Goal: Transaction & Acquisition: Purchase product/service

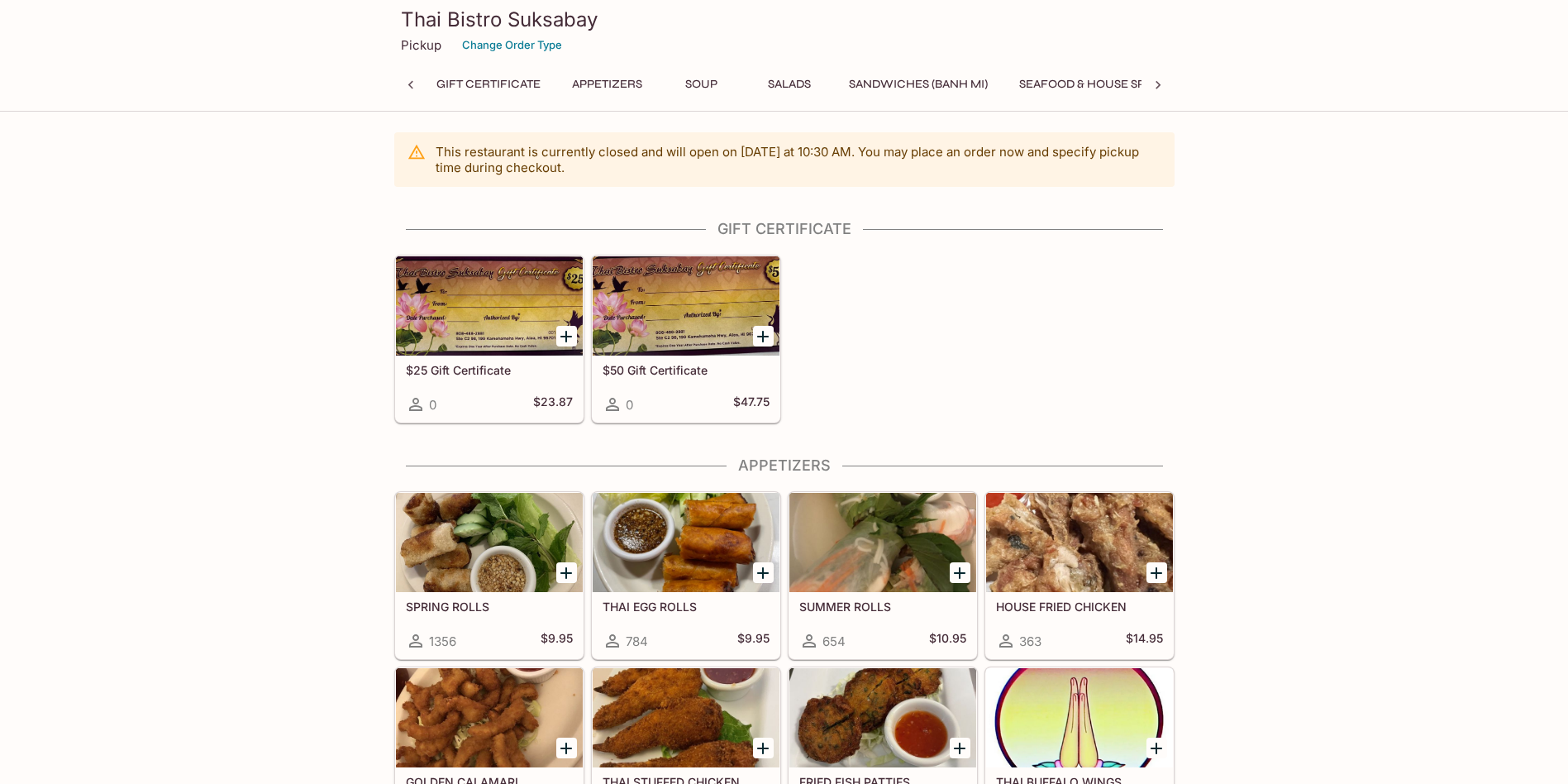
scroll to position [248, 0]
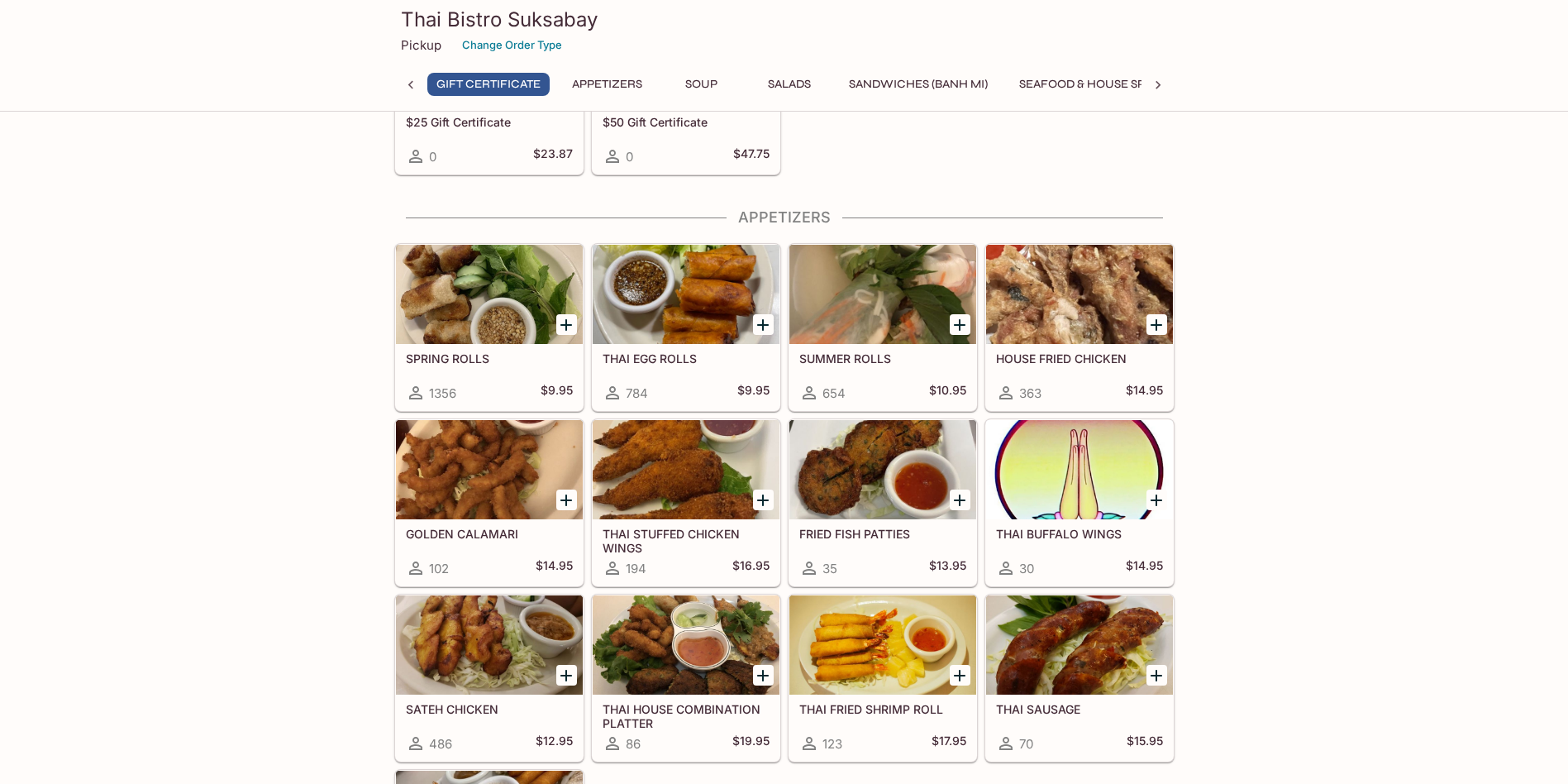
click at [965, 318] on icon "Add SUMMER ROLLS" at bounding box center [960, 325] width 20 height 20
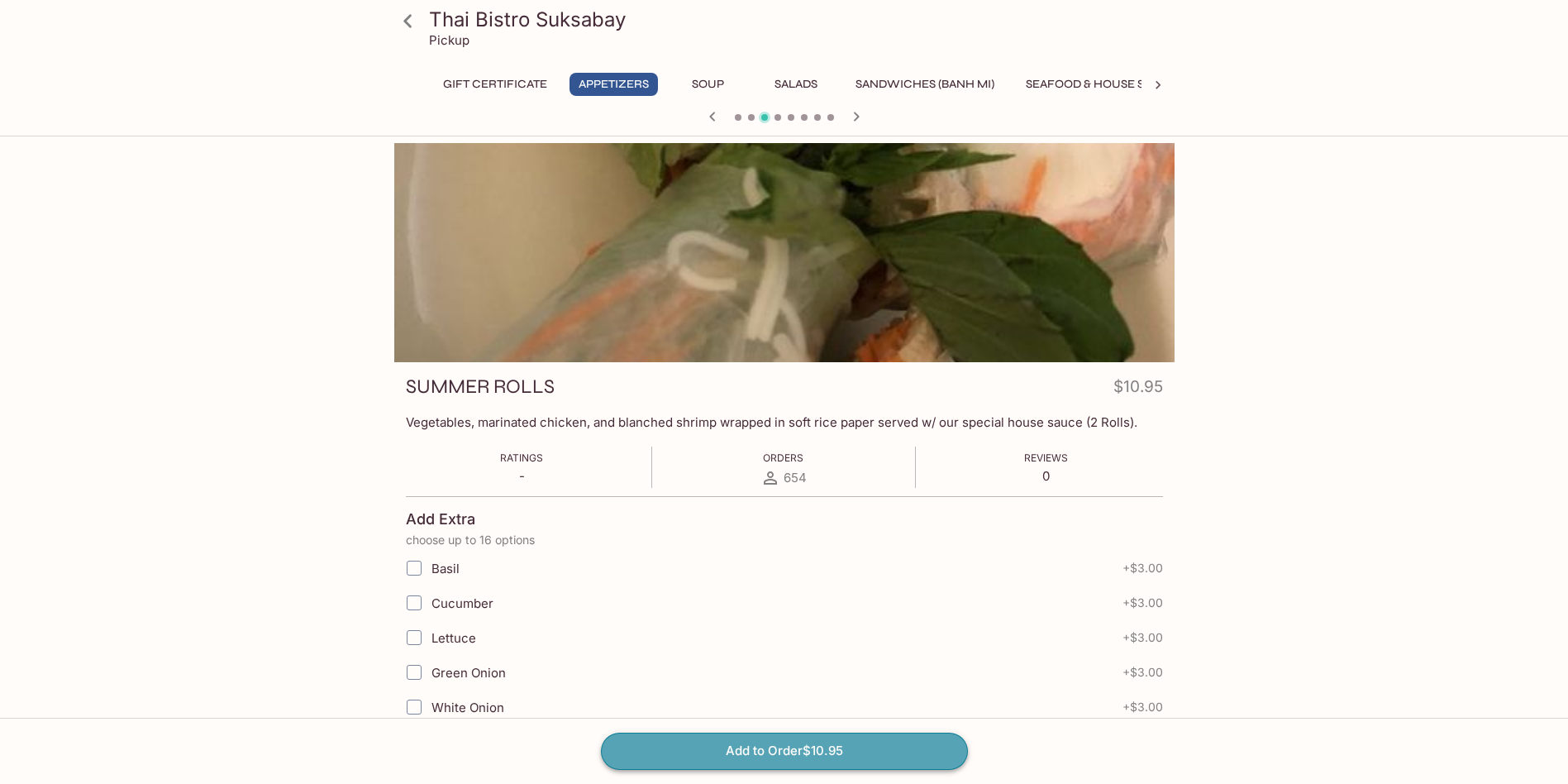
click at [946, 758] on button "Add to Order $10.95" at bounding box center [784, 750] width 367 height 36
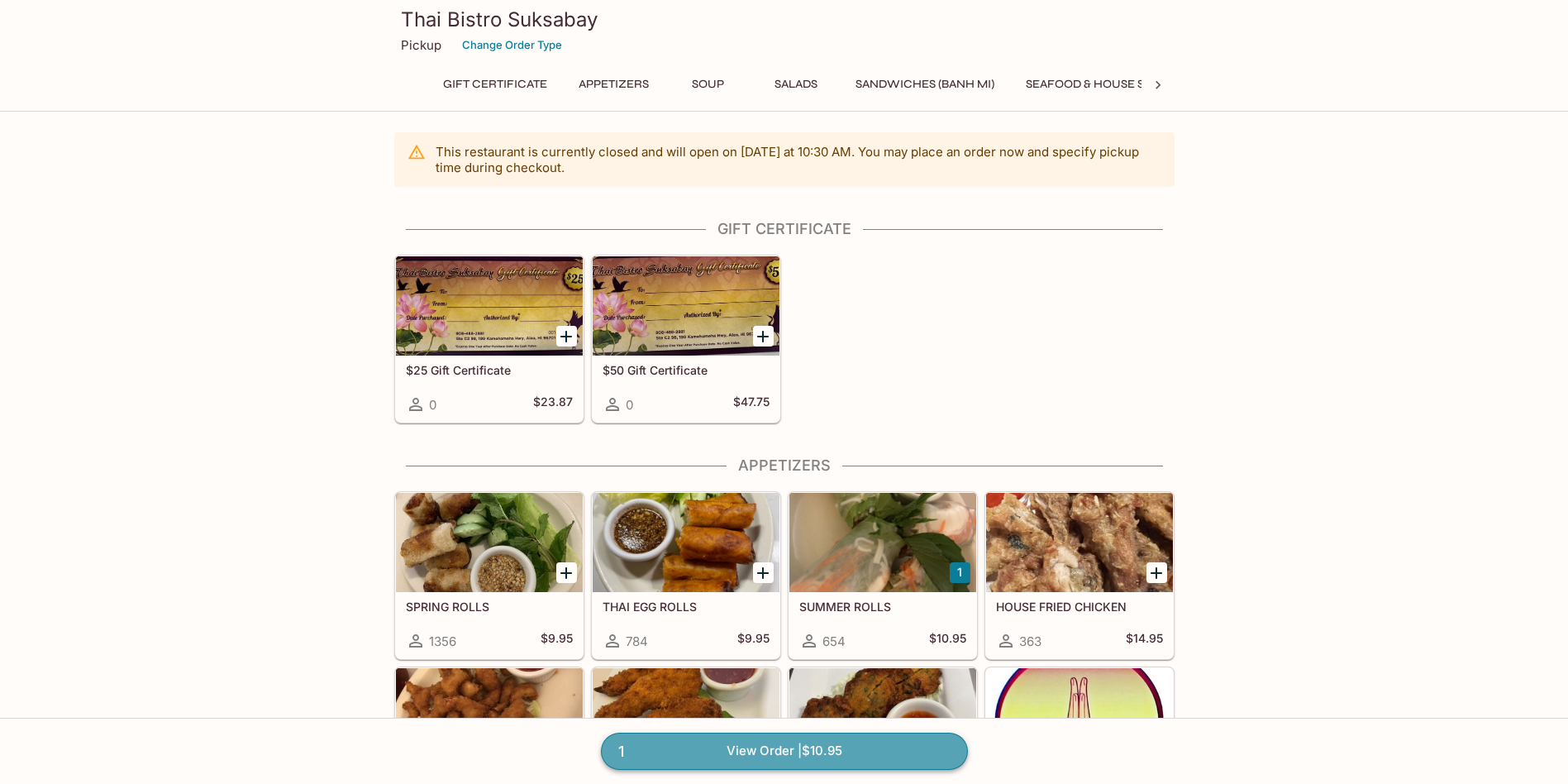
click at [848, 765] on link "1 View Order | $10.95" at bounding box center [784, 750] width 367 height 36
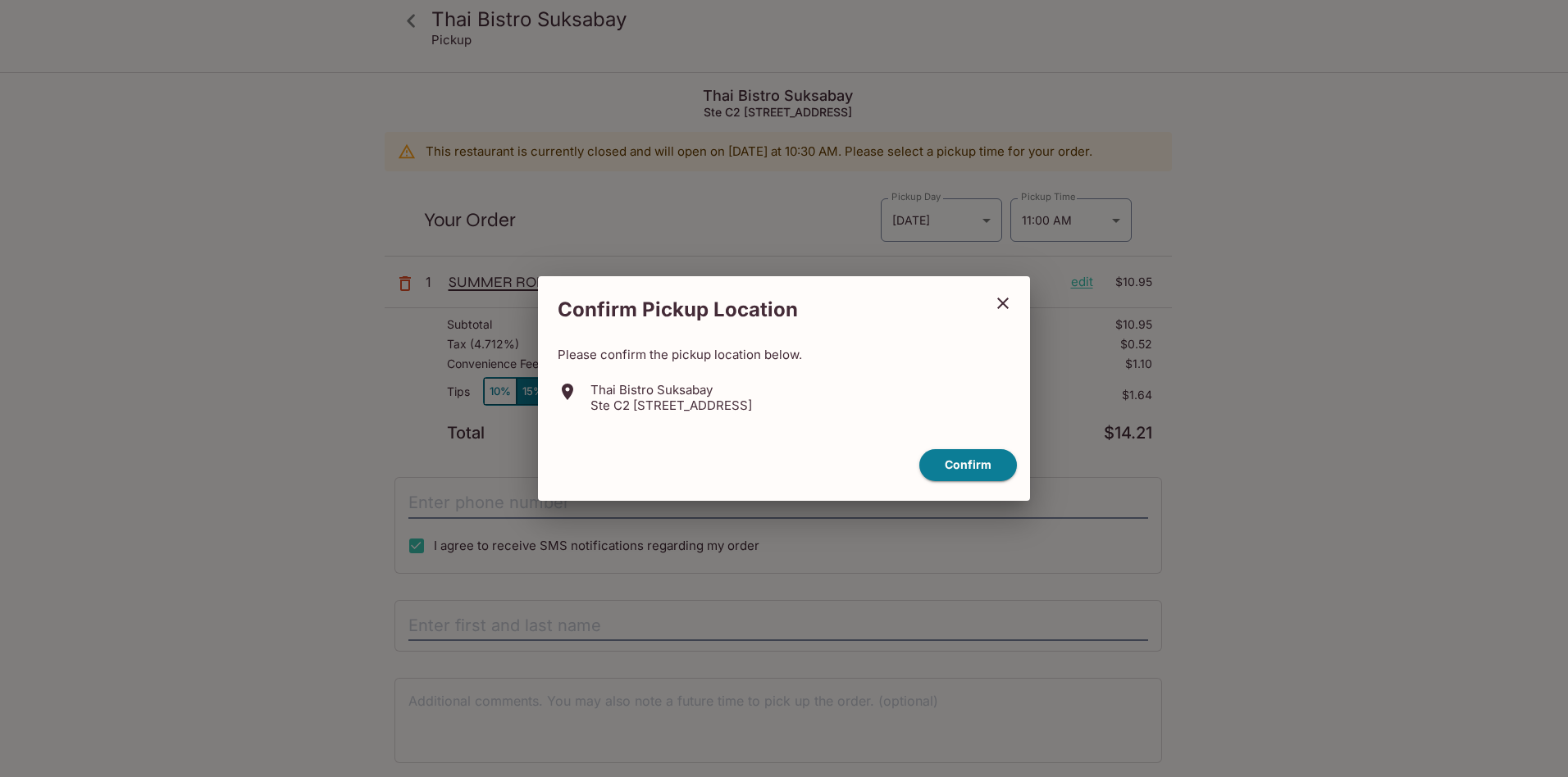
click at [1006, 307] on icon "close" at bounding box center [1003, 304] width 12 height 12
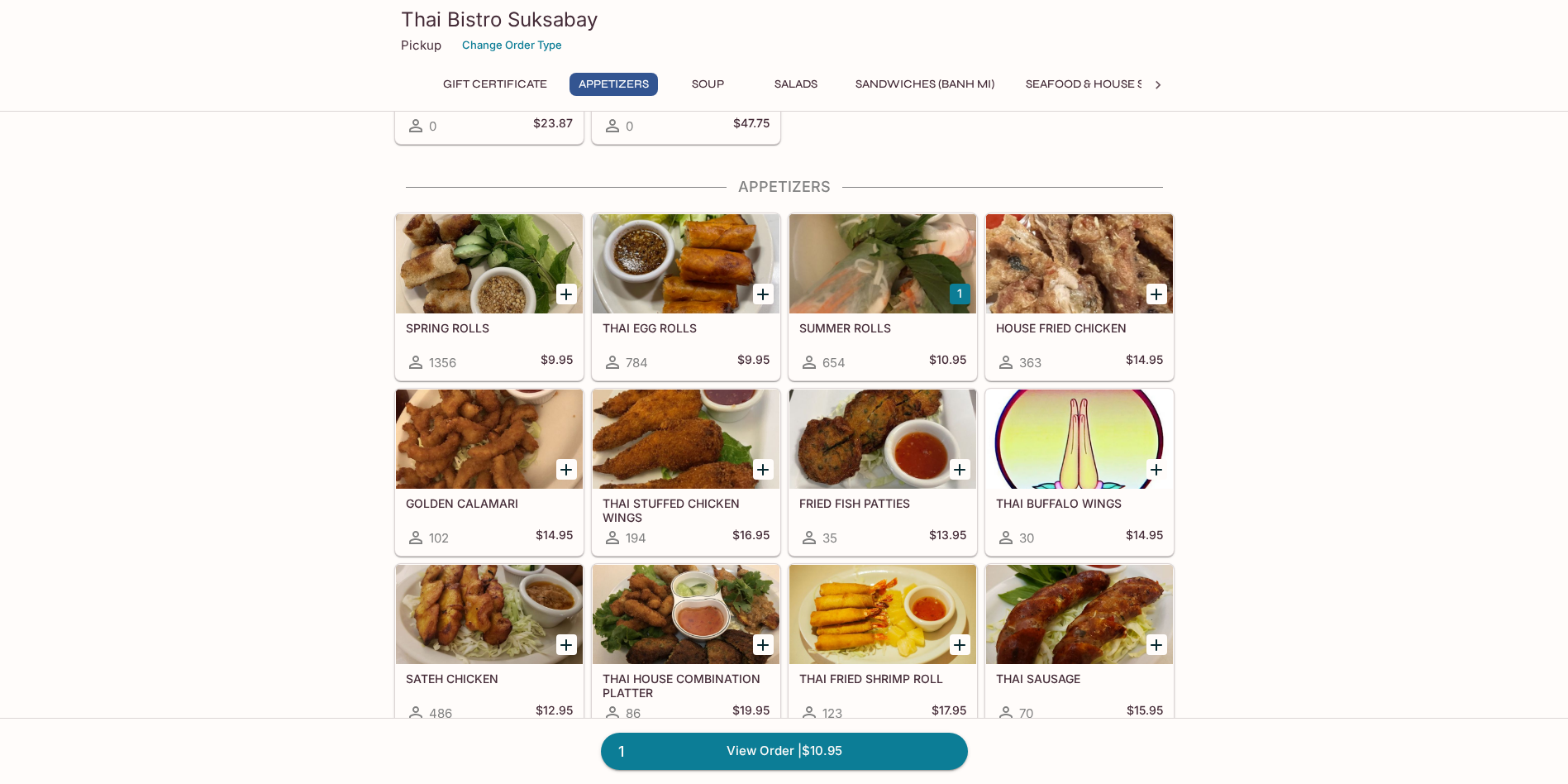
scroll to position [331, 0]
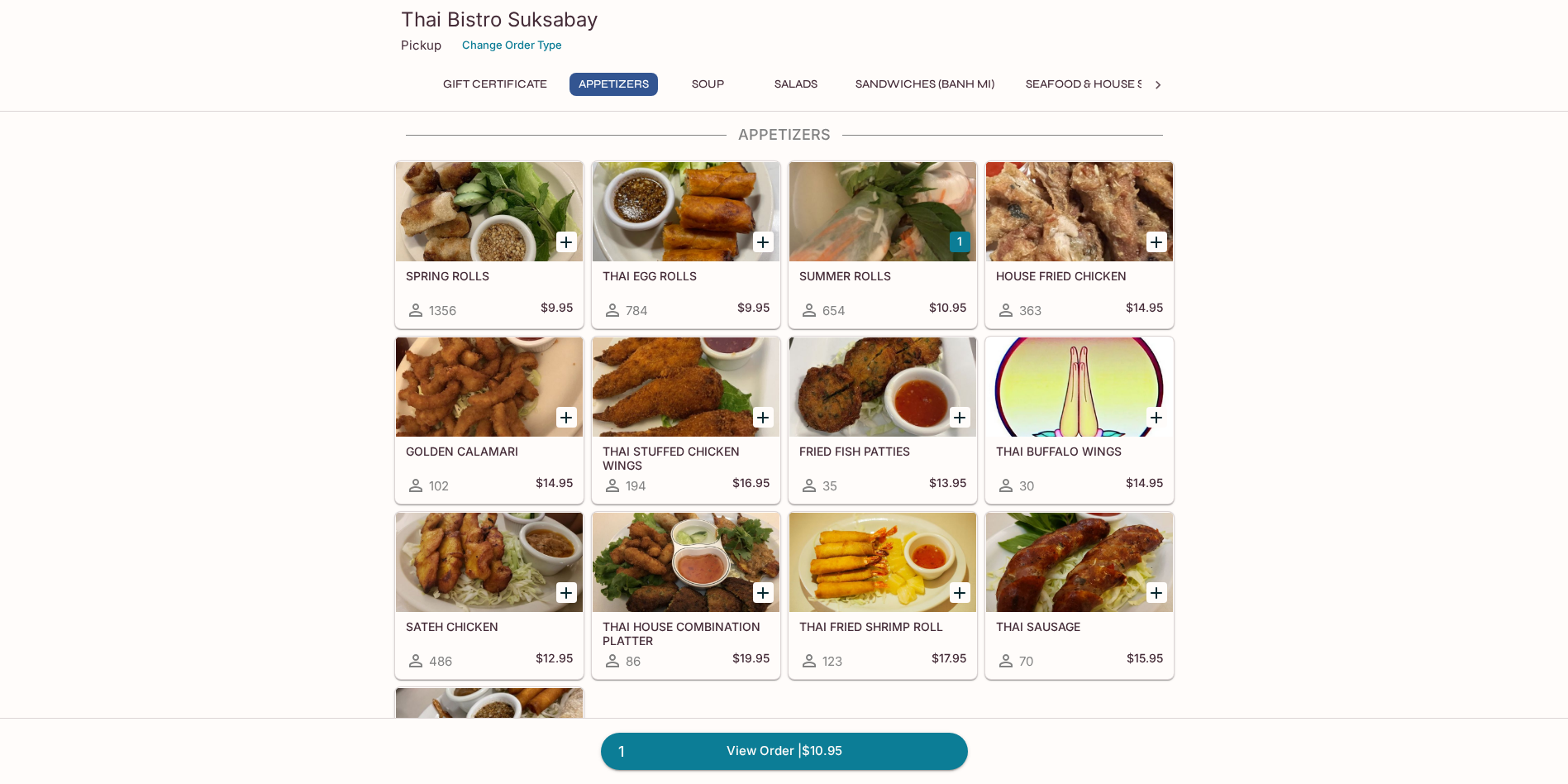
click at [954, 243] on button "1" at bounding box center [960, 242] width 21 height 21
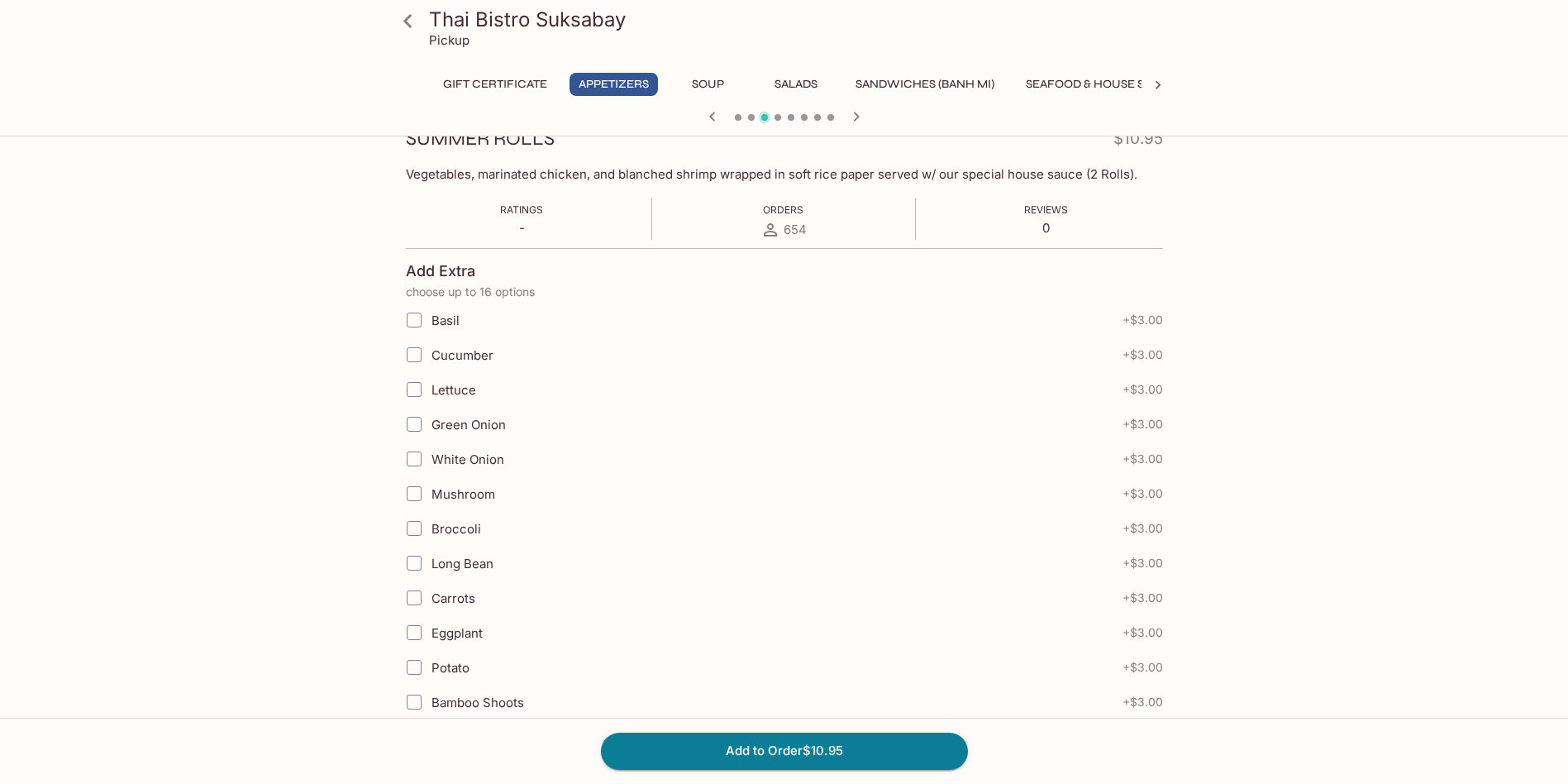
scroll to position [478, 0]
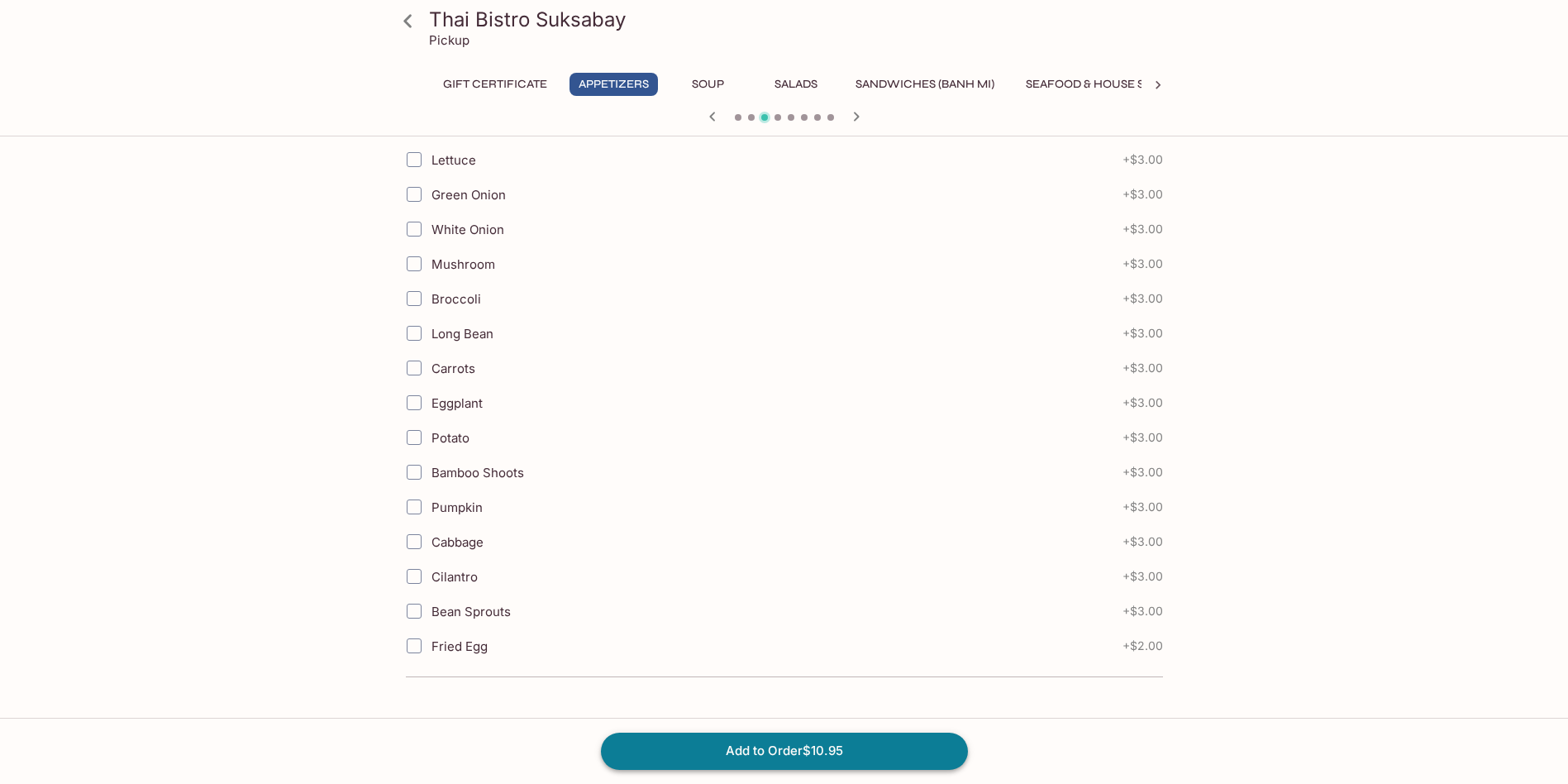
click at [873, 766] on button "Add to Order $10.95" at bounding box center [784, 750] width 367 height 36
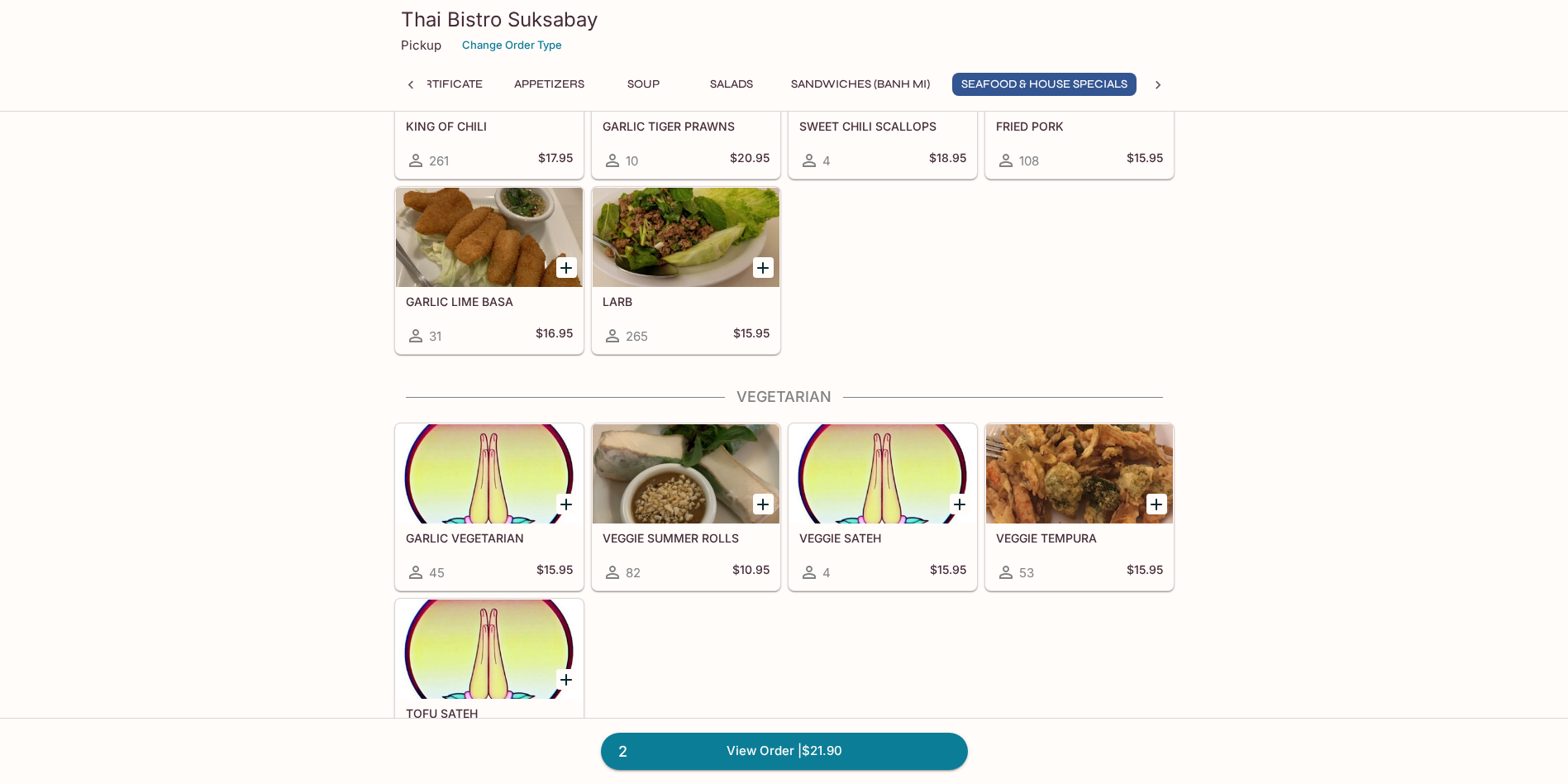
scroll to position [2231, 0]
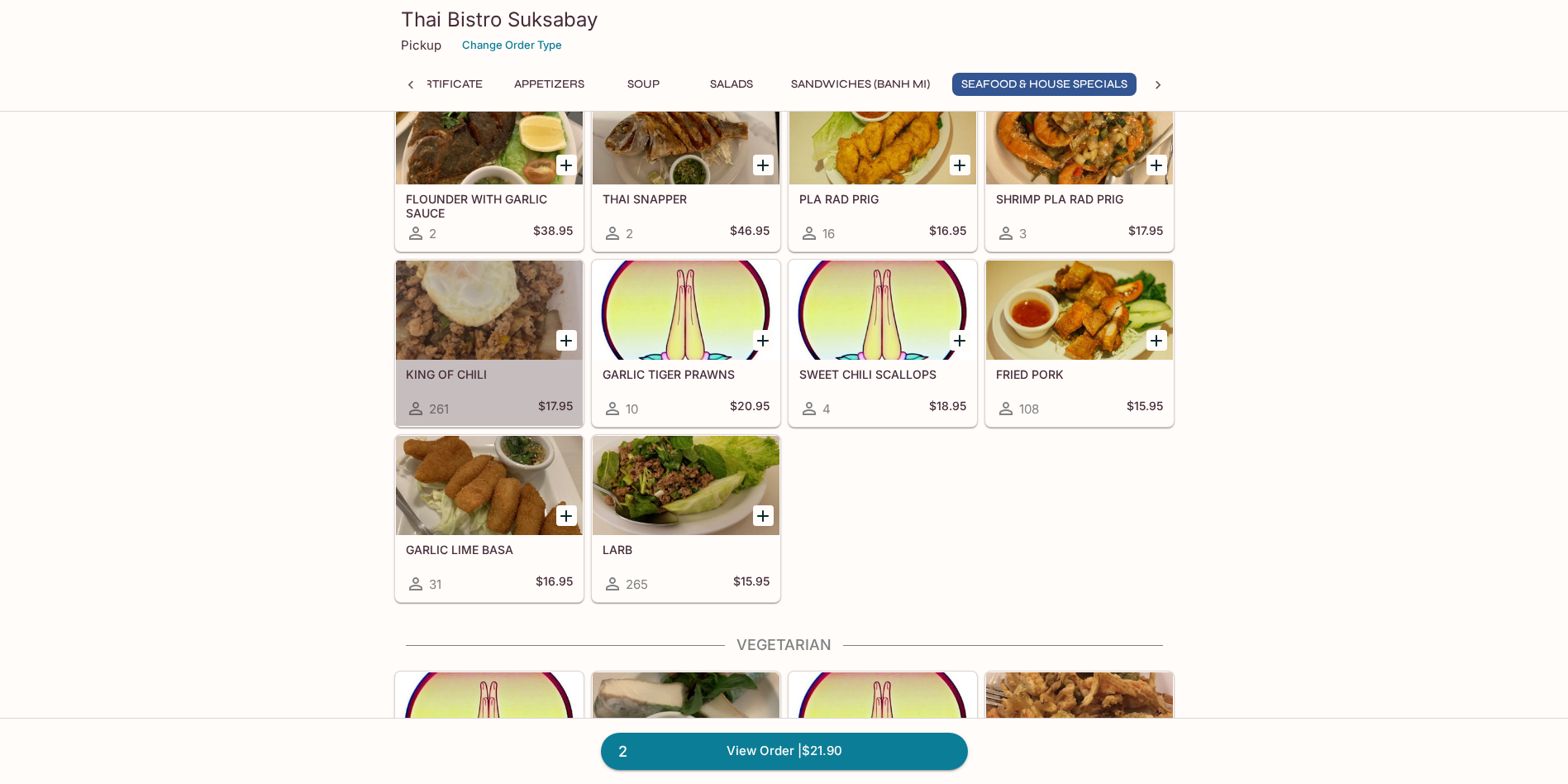
click at [529, 371] on h5 "KING OF CHILI" at bounding box center [489, 374] width 167 height 14
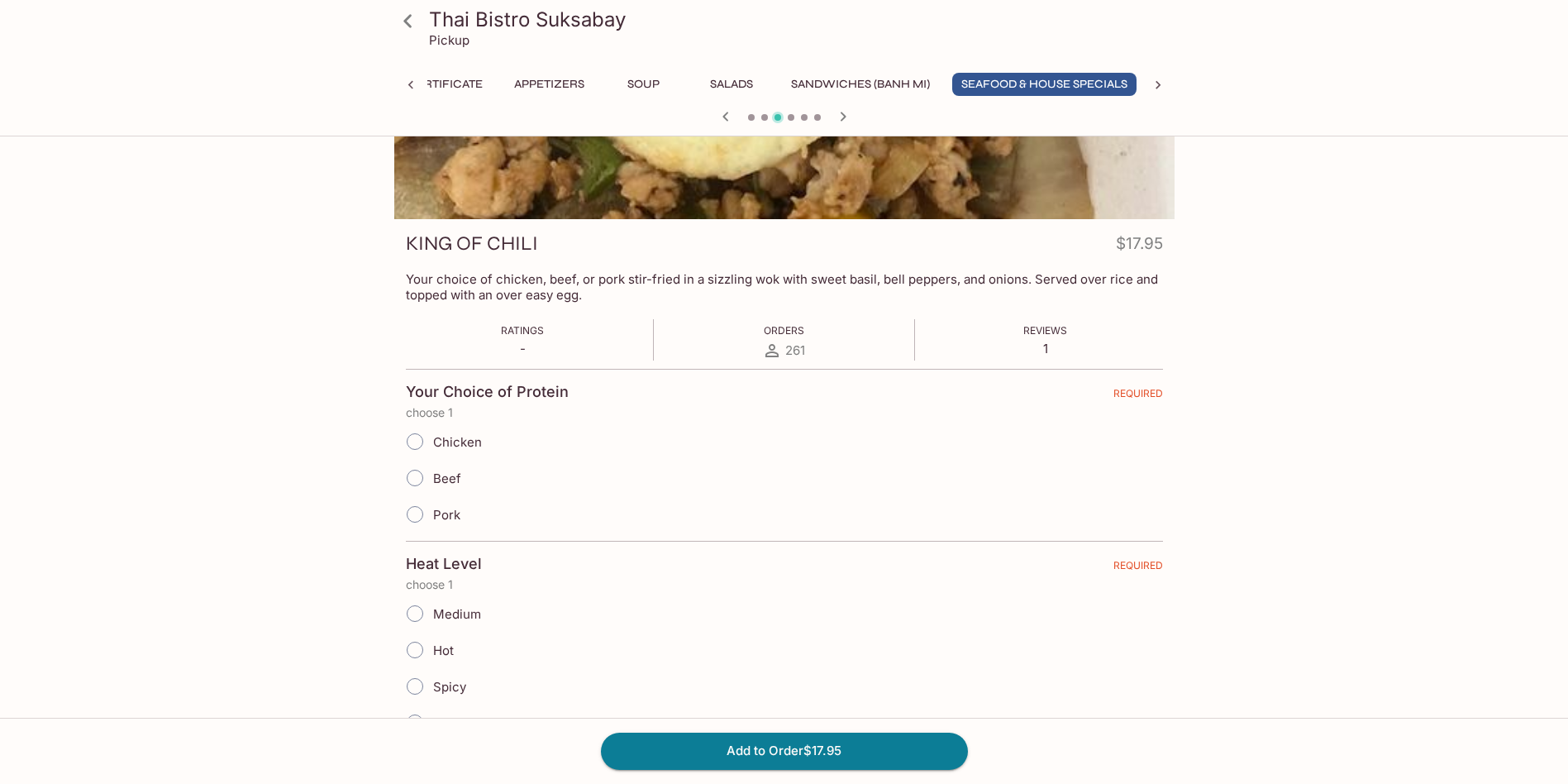
scroll to position [83, 0]
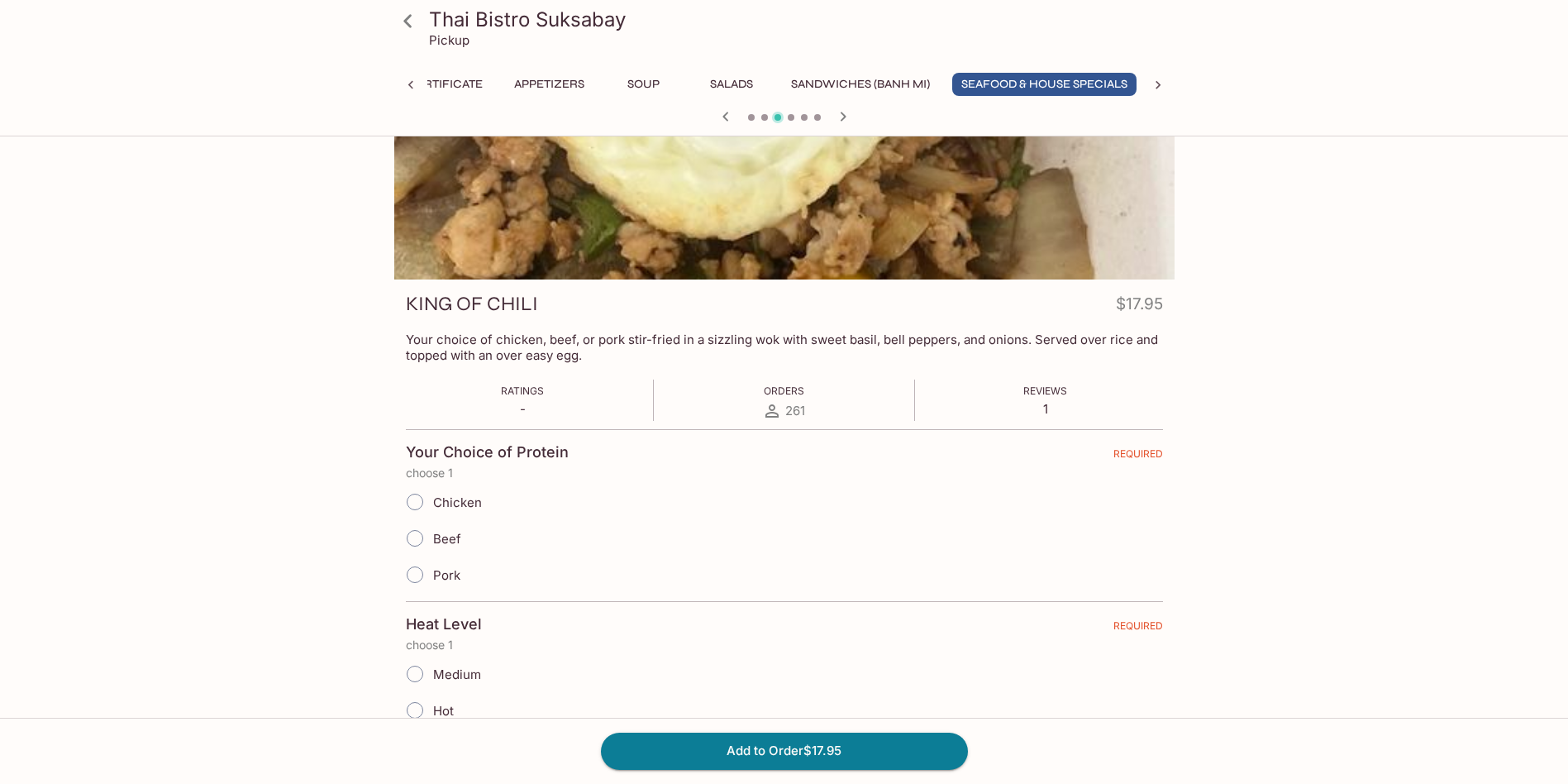
click at [439, 540] on span "Beef" at bounding box center [447, 539] width 28 height 16
click at [433, 540] on input "Beef" at bounding box center [414, 538] width 35 height 35
radio input "true"
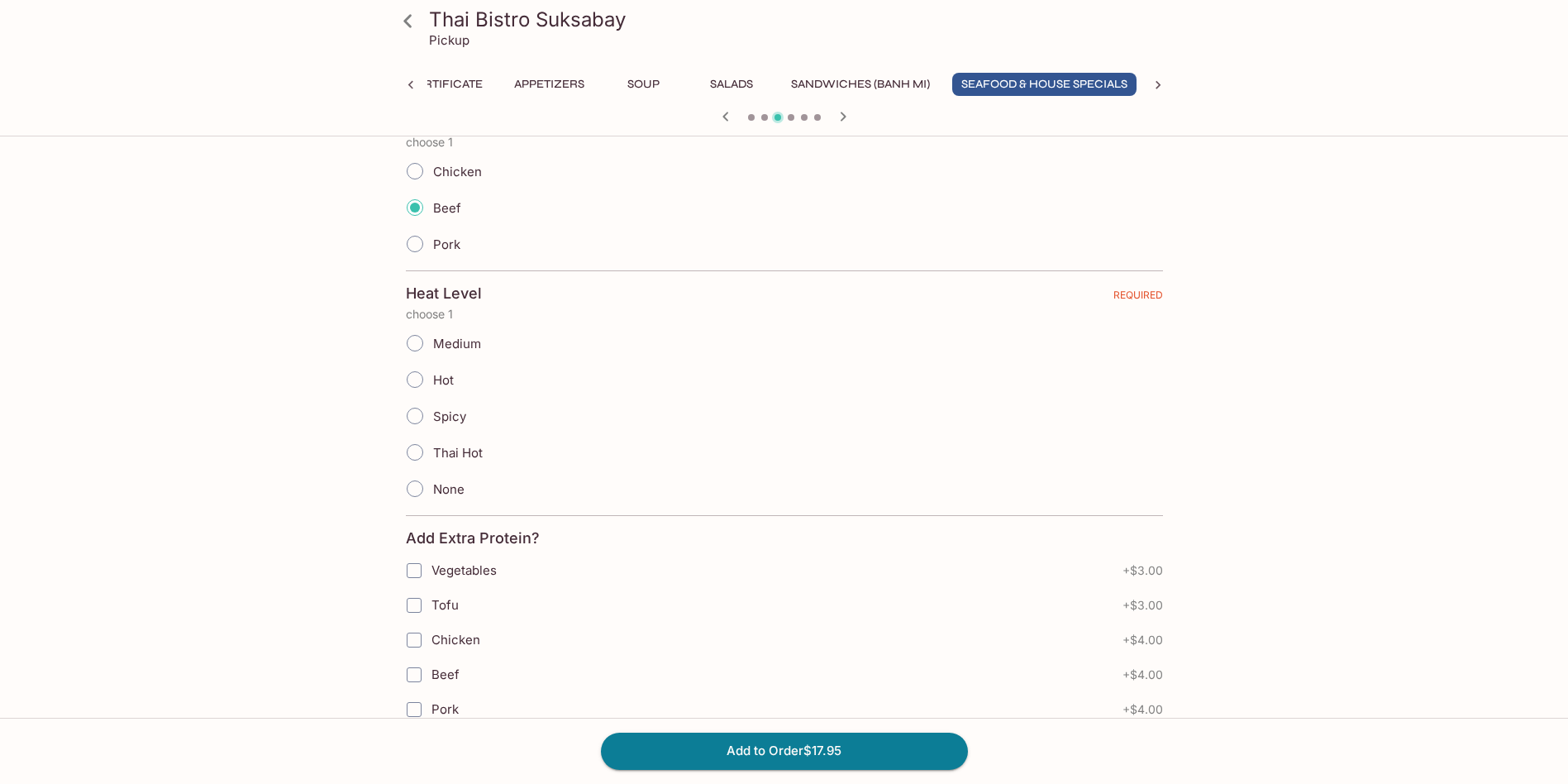
click at [473, 349] on span "Medium" at bounding box center [457, 344] width 48 height 16
click at [433, 349] on input "Medium" at bounding box center [414, 343] width 35 height 35
radio input "true"
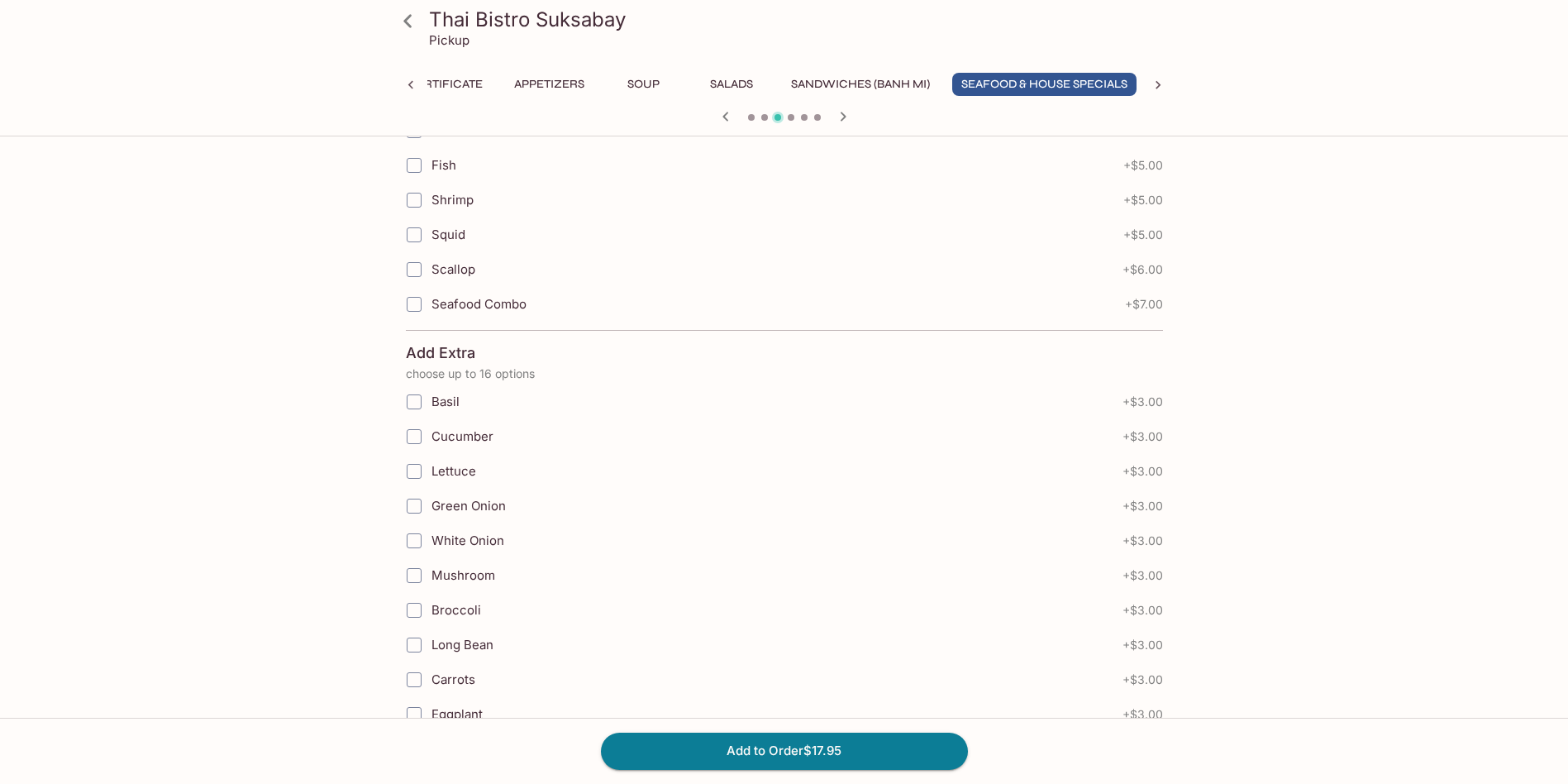
scroll to position [1288, 0]
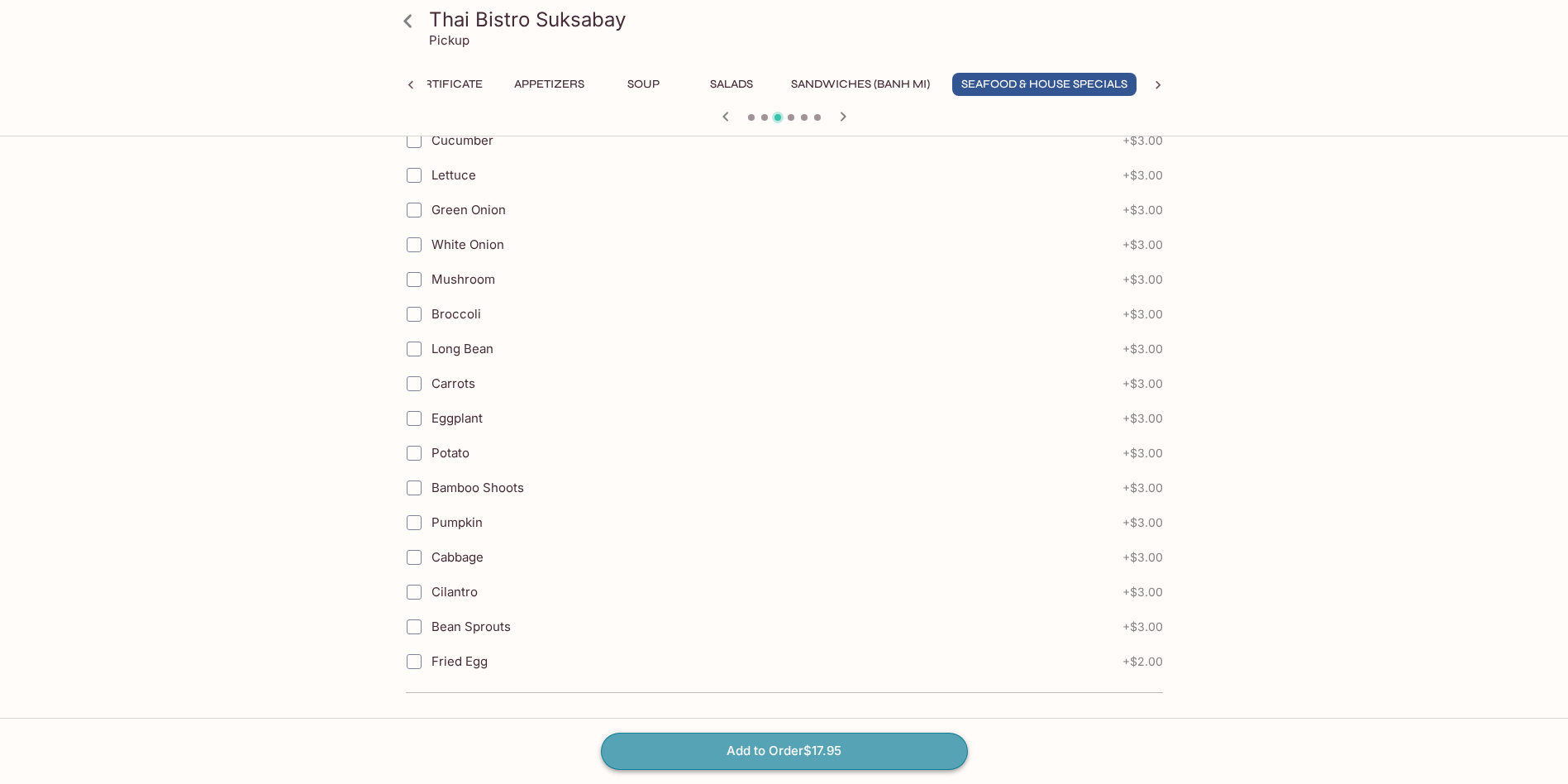
click at [813, 749] on button "Add to Order $17.95" at bounding box center [784, 750] width 367 height 36
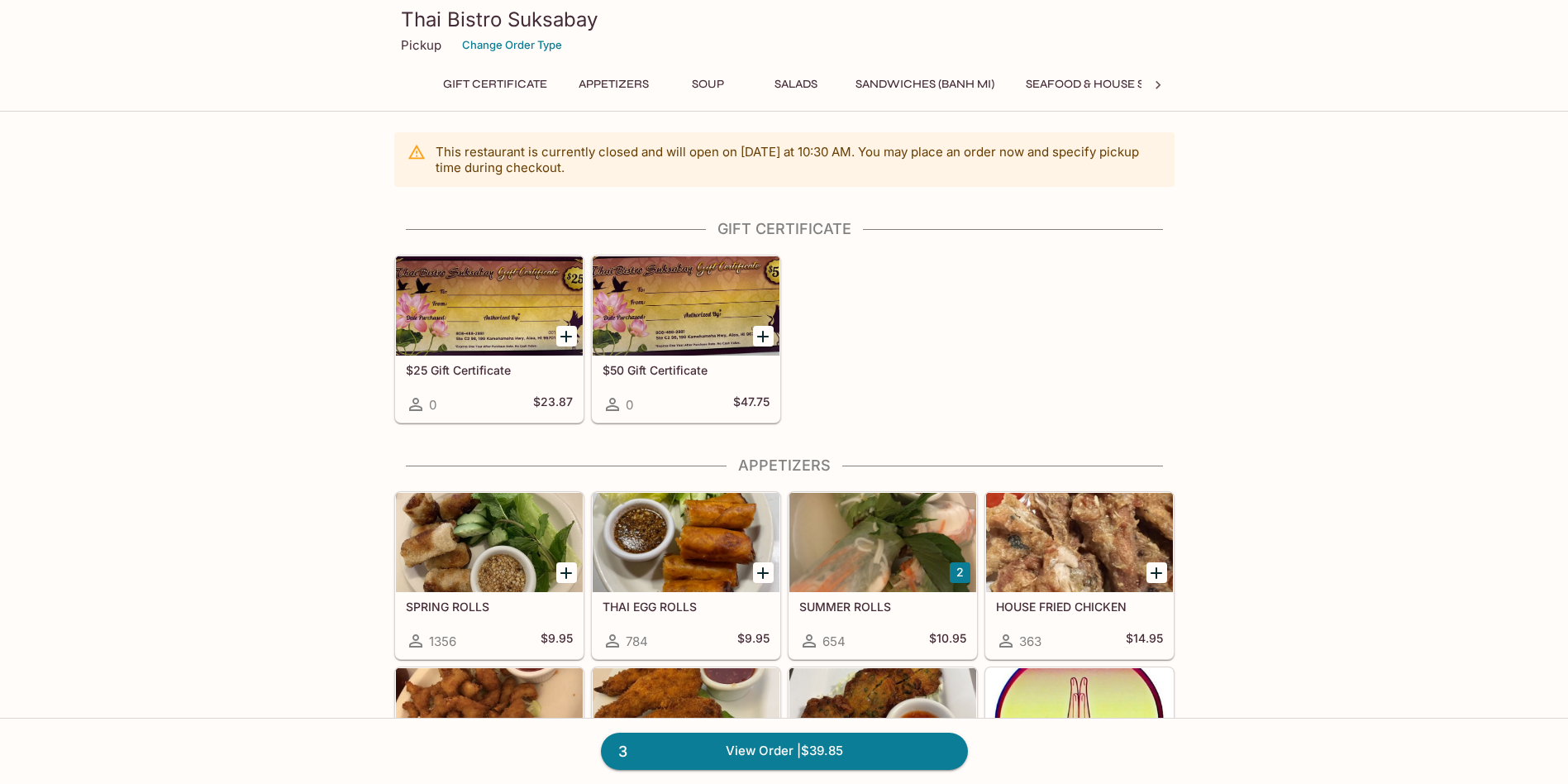
scroll to position [491, 0]
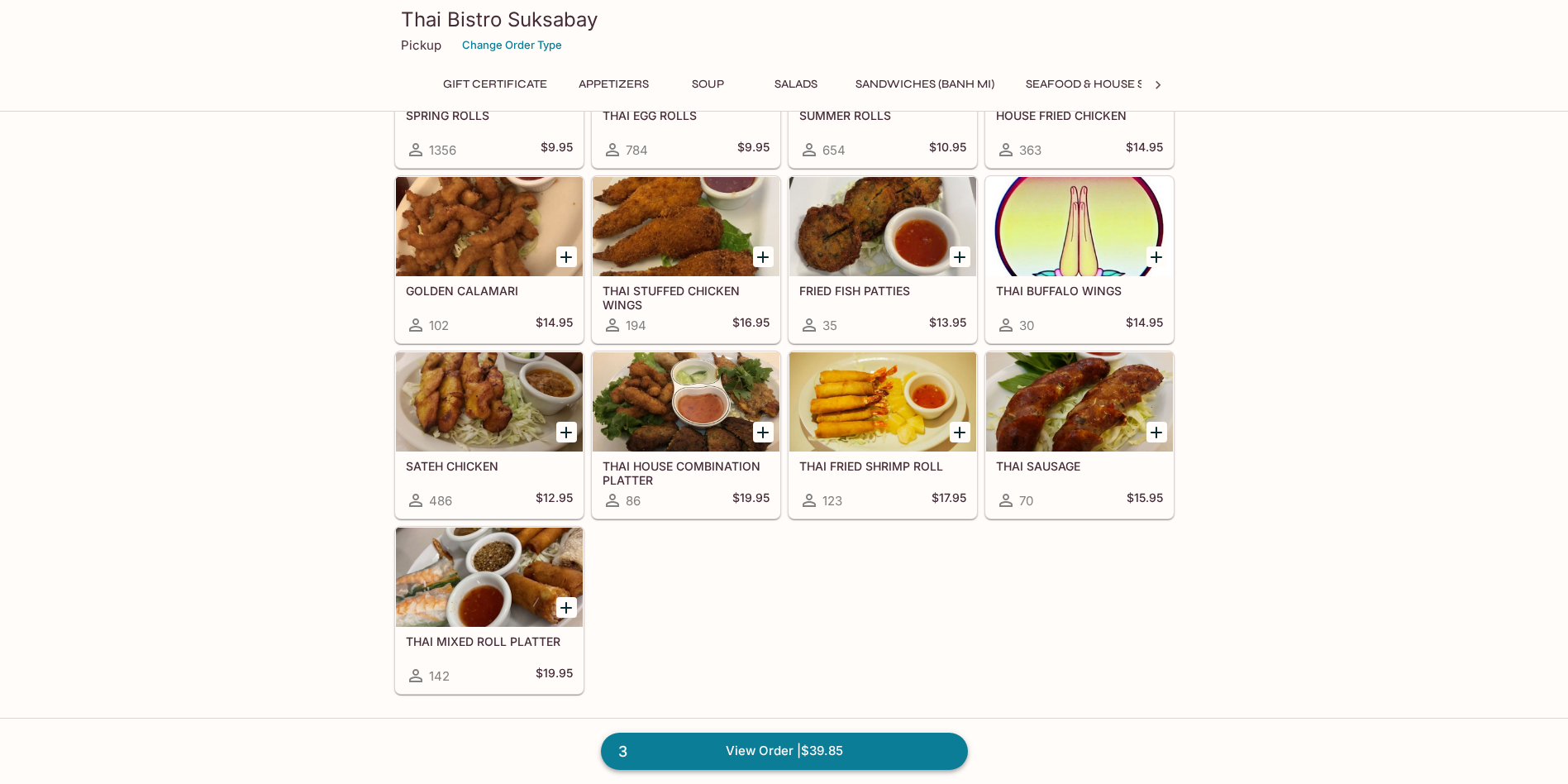
click at [849, 760] on link "3 View Order | $39.85" at bounding box center [784, 750] width 367 height 36
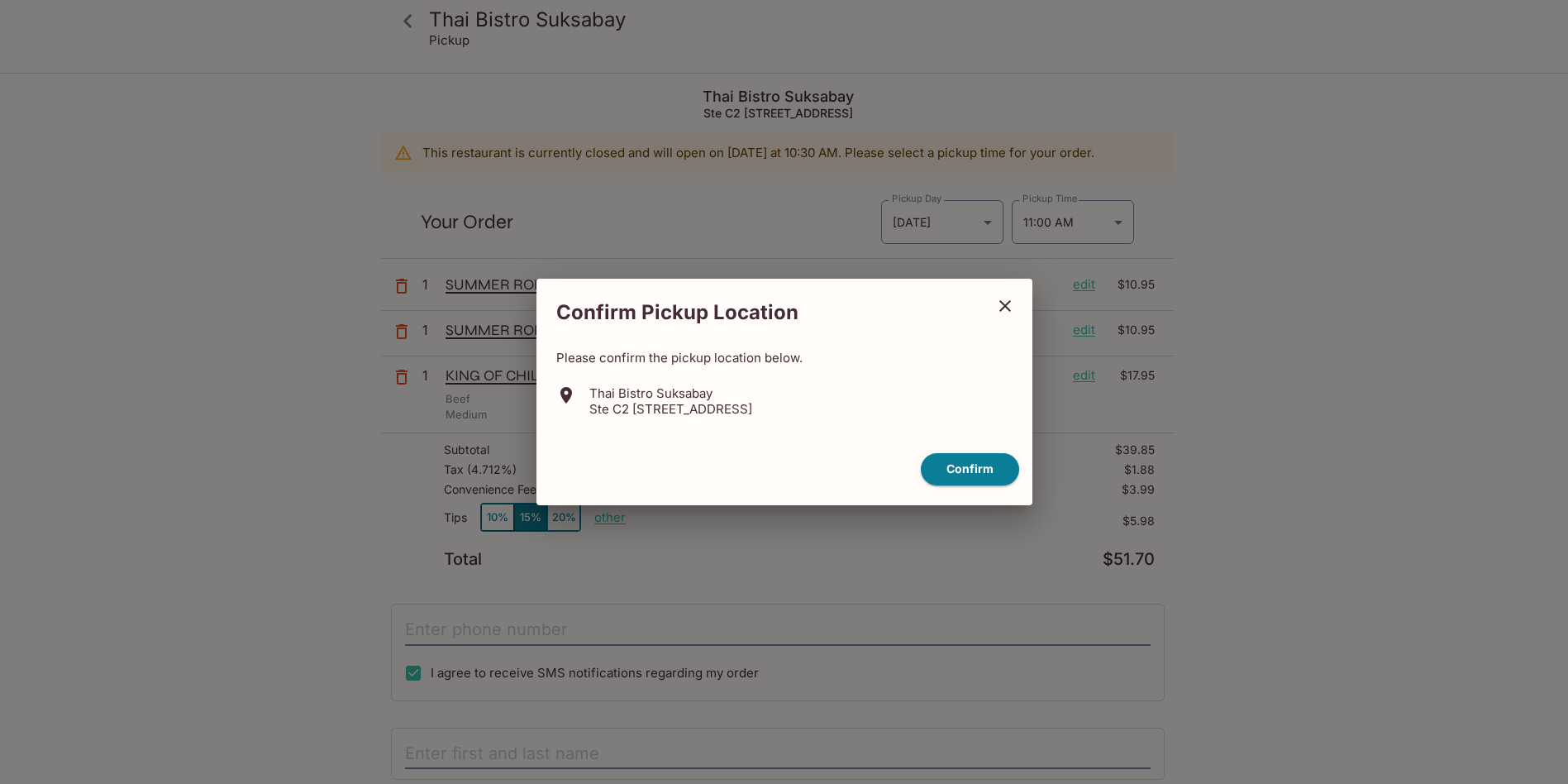
scroll to position [109, 0]
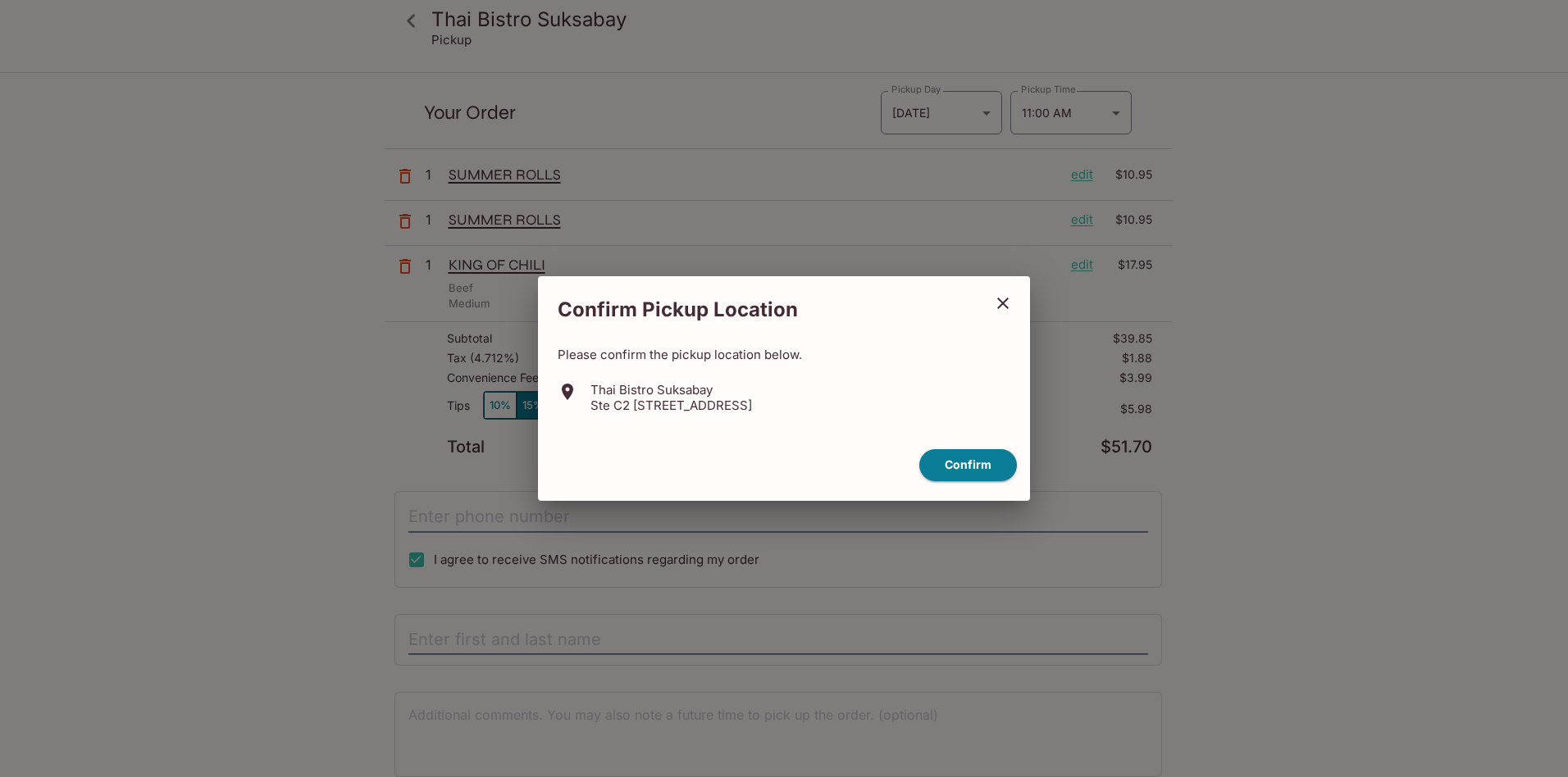
click at [1004, 315] on button "close" at bounding box center [1003, 303] width 41 height 41
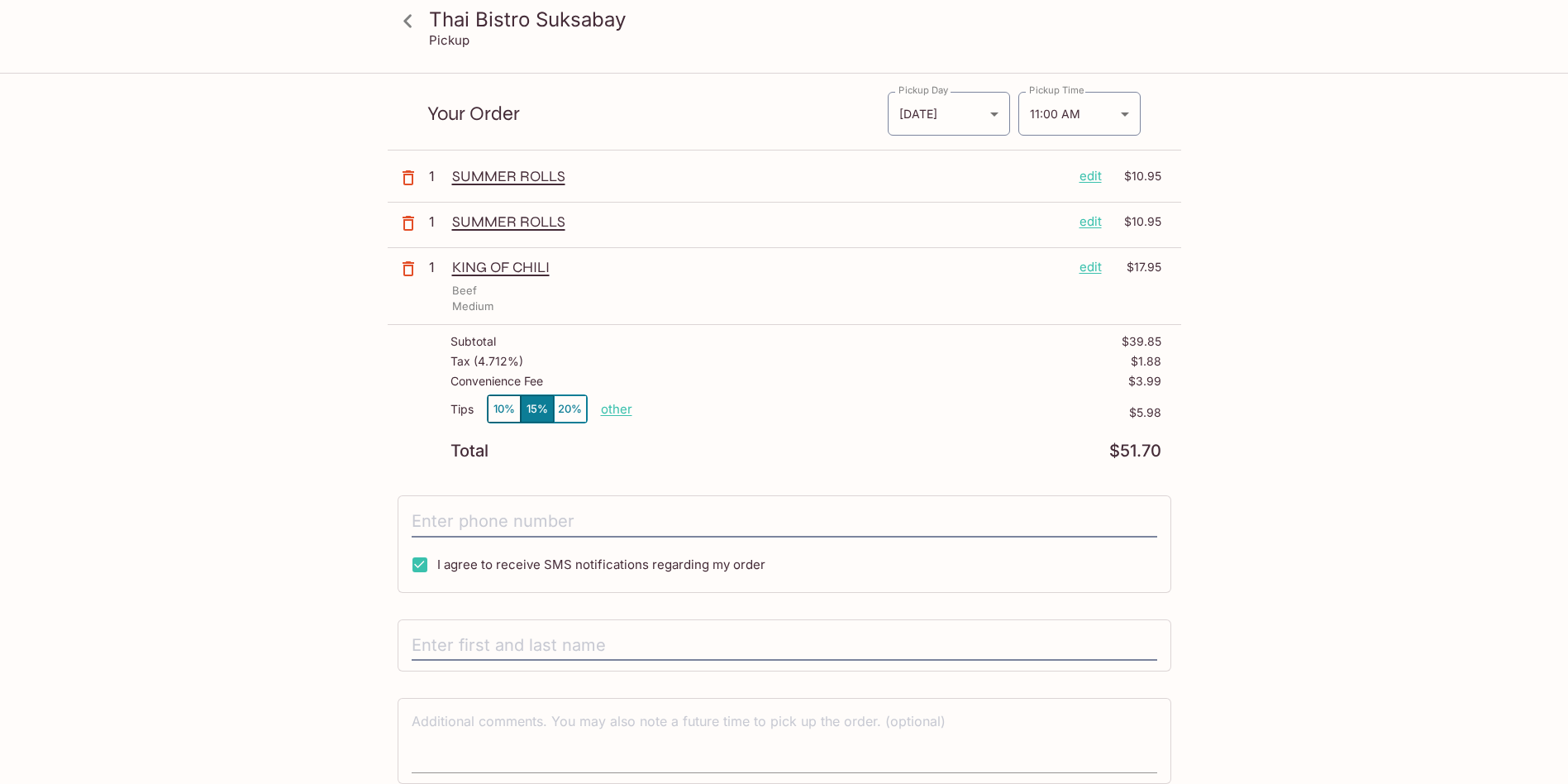
scroll to position [176, 0]
